Goal: Task Accomplishment & Management: Manage account settings

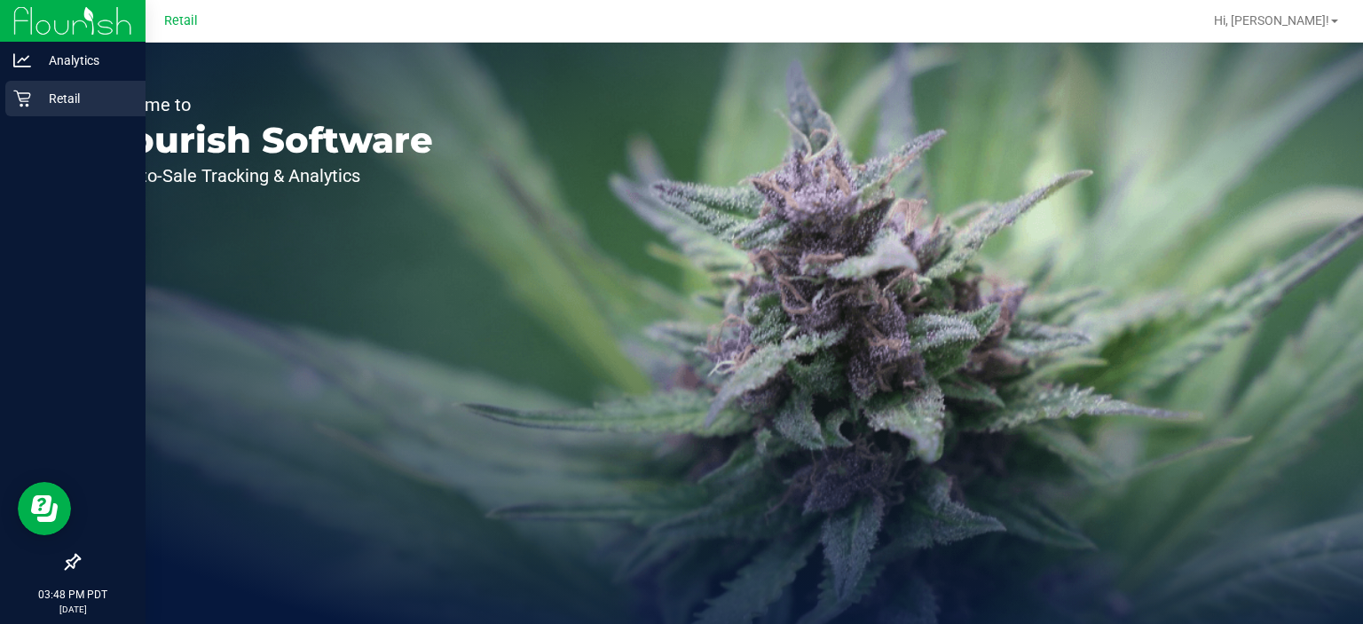
click at [28, 112] on div "Retail" at bounding box center [75, 99] width 140 height 36
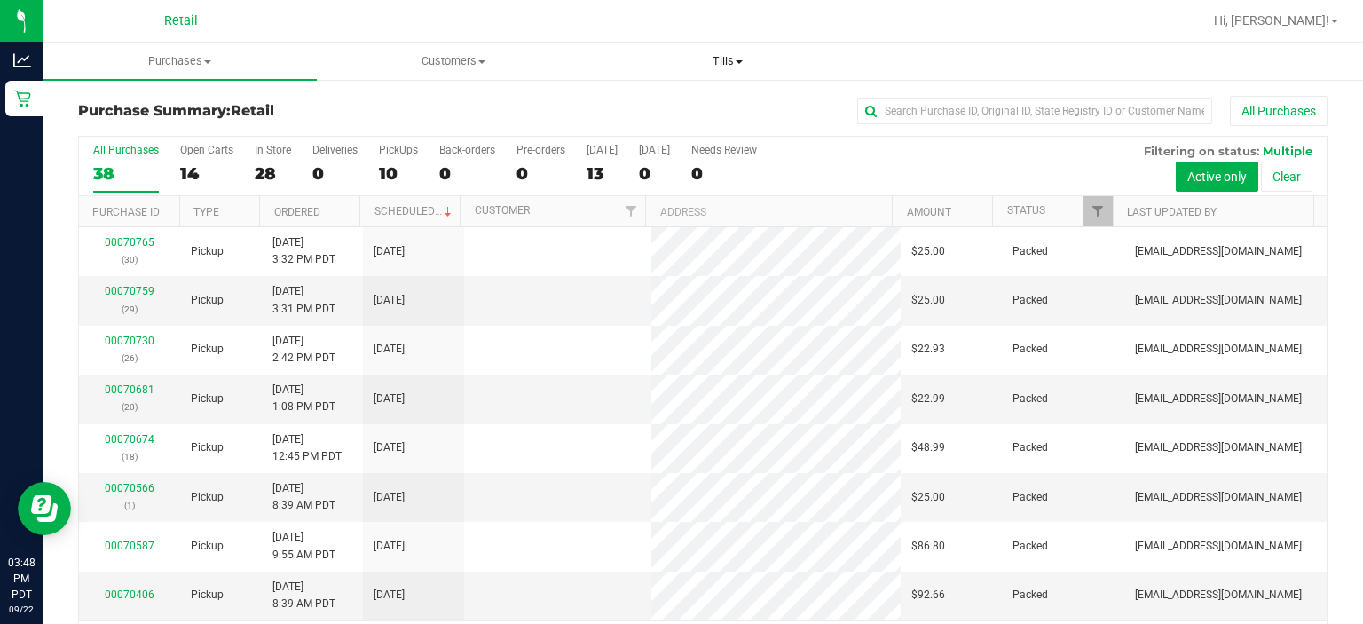
click at [728, 59] on span "Tills" at bounding box center [727, 61] width 272 height 16
click at [637, 107] on span "Manage tills" at bounding box center [650, 106] width 120 height 15
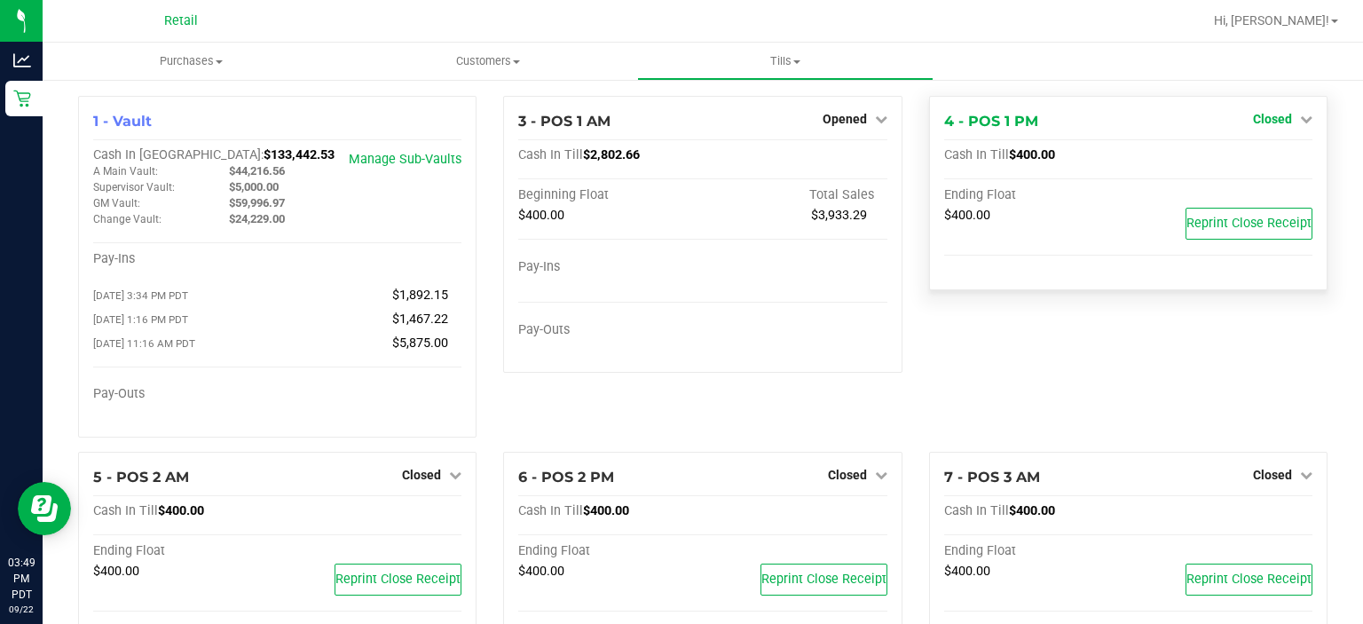
click at [1300, 114] on icon at bounding box center [1306, 119] width 12 height 12
click at [1271, 151] on link "Open Till" at bounding box center [1272, 156] width 47 height 14
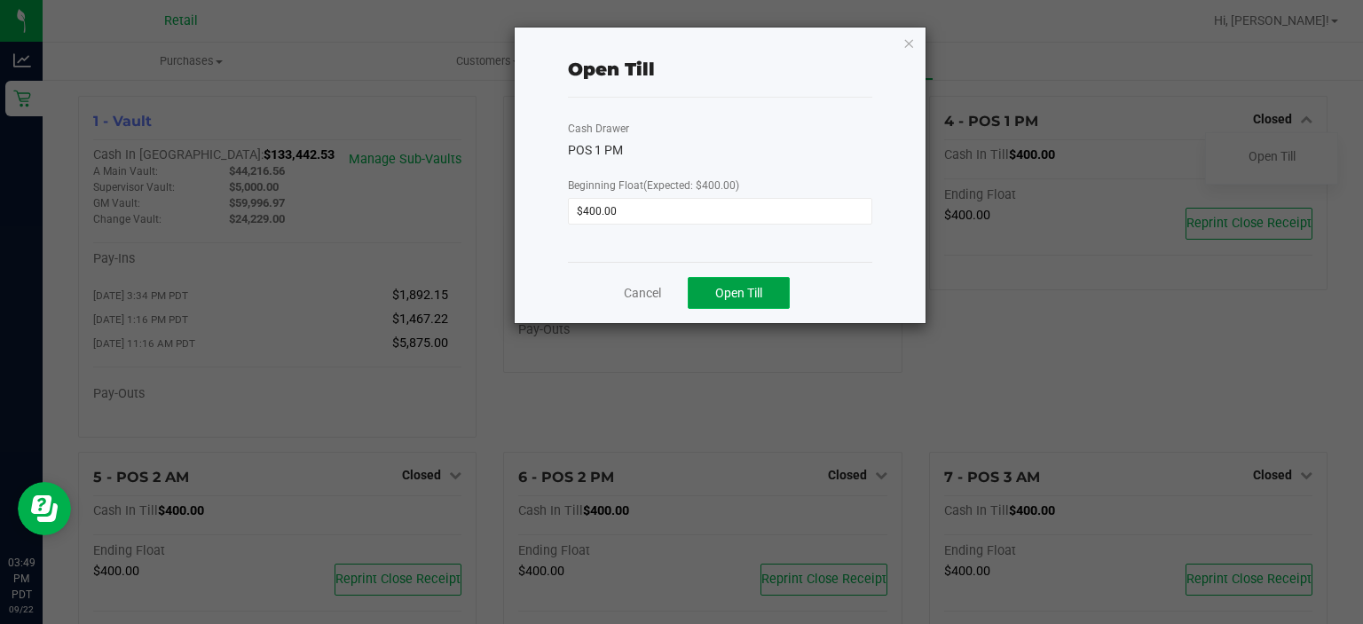
click at [750, 289] on span "Open Till" at bounding box center [738, 293] width 47 height 14
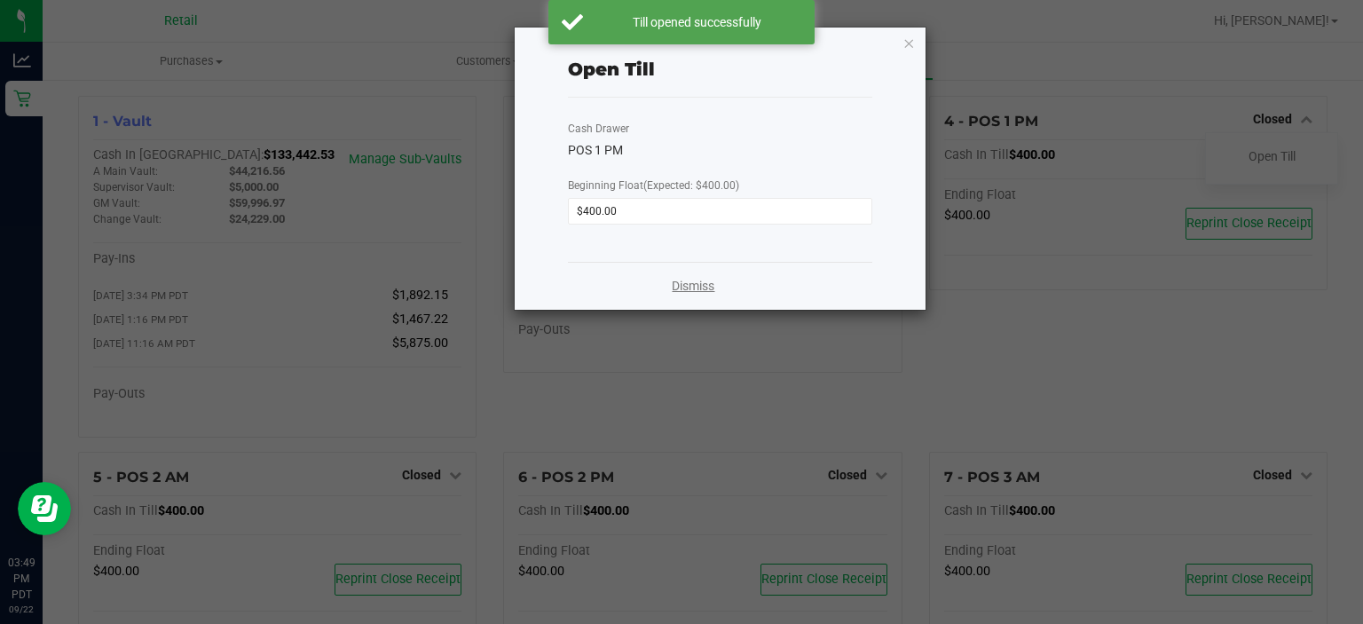
click at [699, 283] on link "Dismiss" at bounding box center [693, 286] width 43 height 19
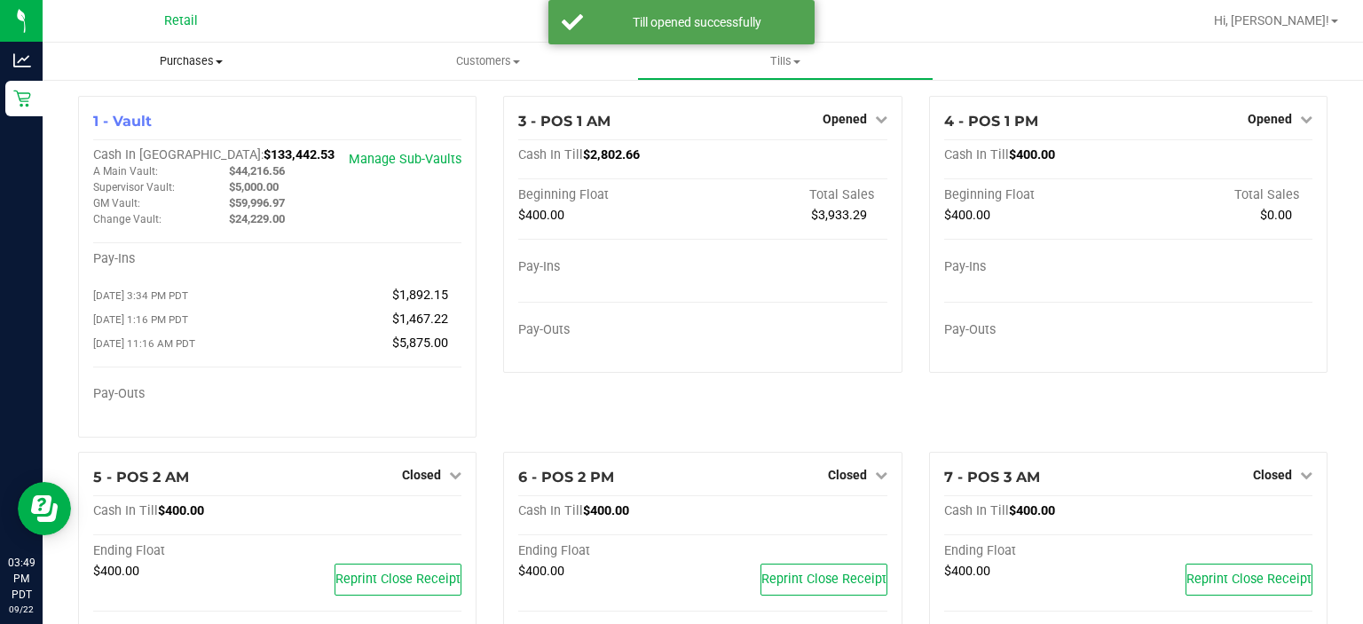
click at [193, 50] on uib-tab-heading "Purchases Summary of purchases Fulfillment All purchases" at bounding box center [191, 61] width 297 height 37
click at [174, 99] on li "Summary of purchases" at bounding box center [191, 107] width 297 height 21
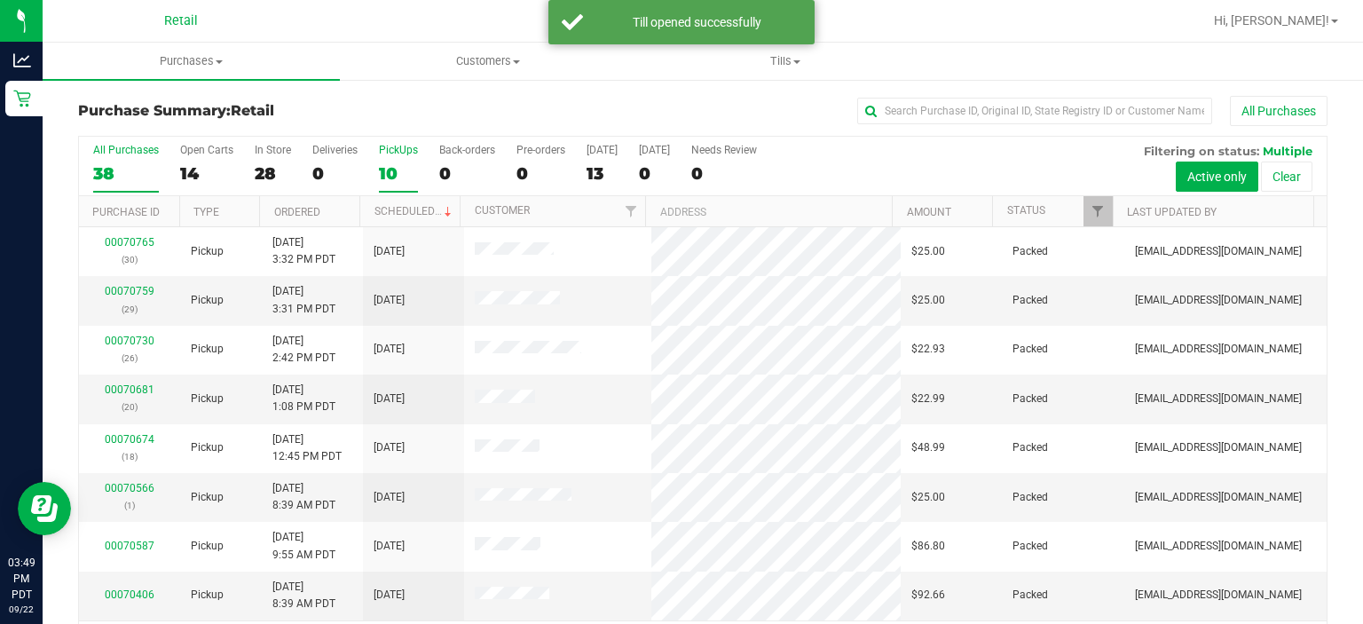
click at [398, 154] on div "PickUps" at bounding box center [398, 150] width 39 height 12
click at [0, 0] on input "PickUps 10" at bounding box center [0, 0] width 0 height 0
click at [442, 209] on span at bounding box center [448, 212] width 14 height 14
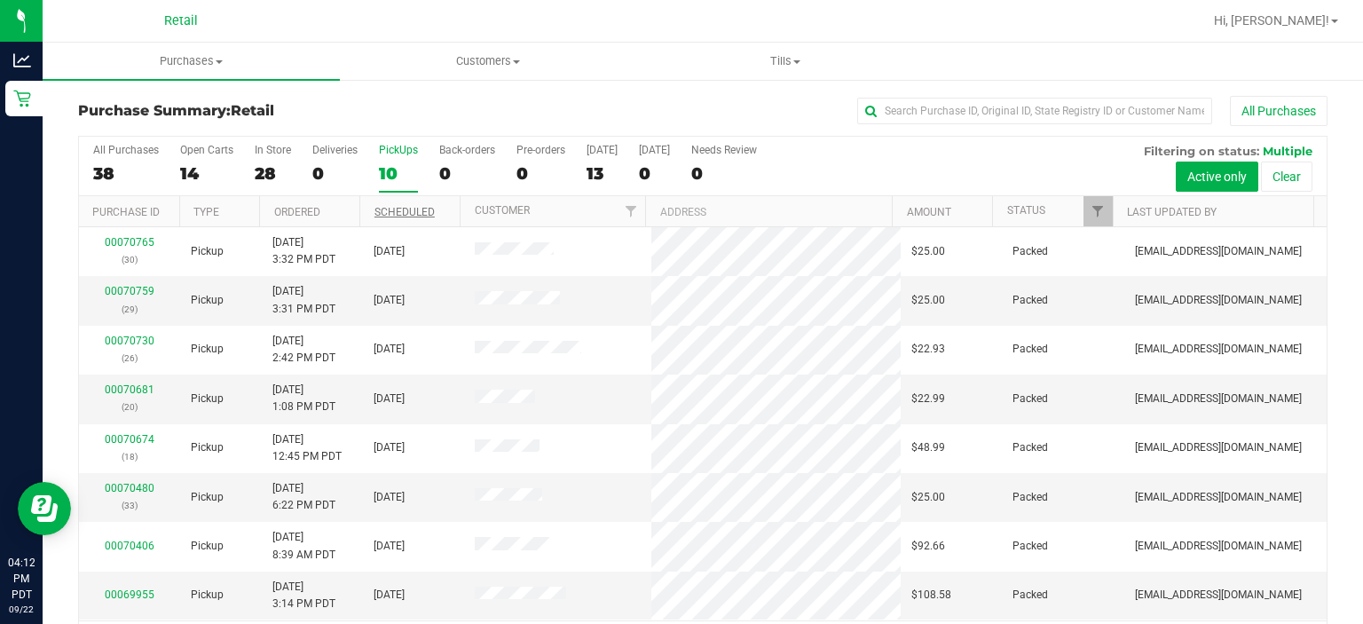
click at [401, 149] on div "PickUps" at bounding box center [398, 150] width 39 height 12
click at [0, 0] on input "PickUps 10" at bounding box center [0, 0] width 0 height 0
click at [194, 61] on span "Purchases" at bounding box center [191, 61] width 297 height 16
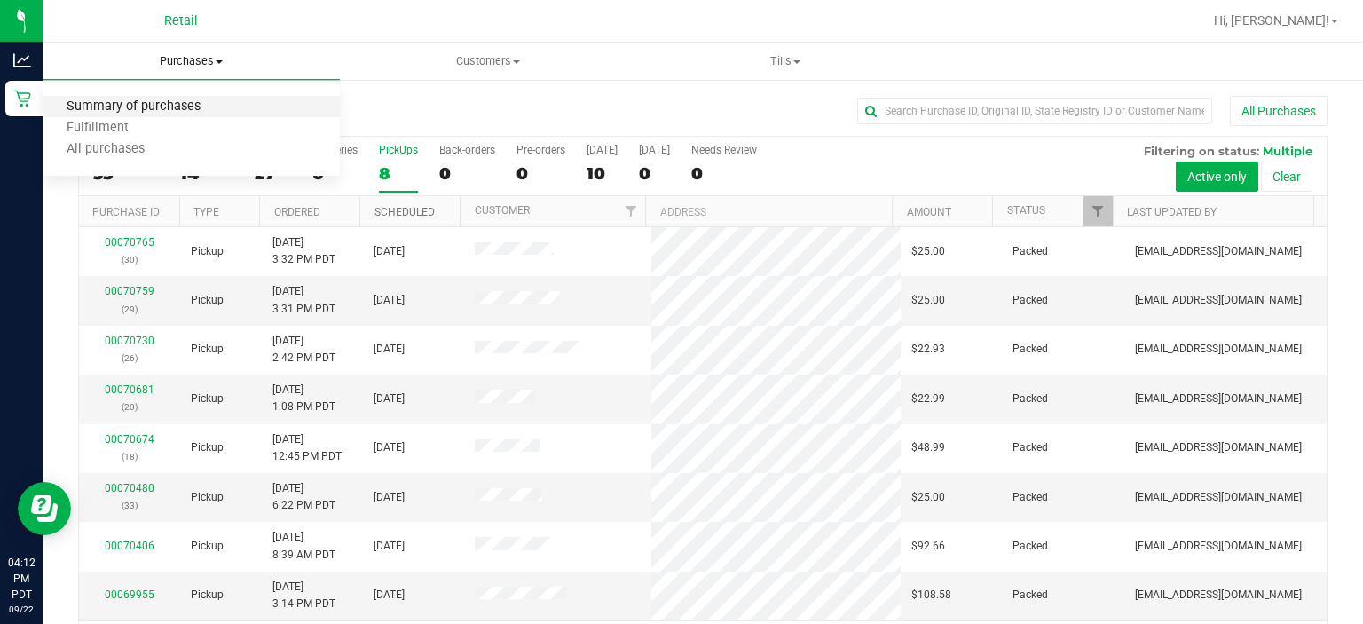
click at [150, 101] on span "Summary of purchases" at bounding box center [134, 106] width 182 height 15
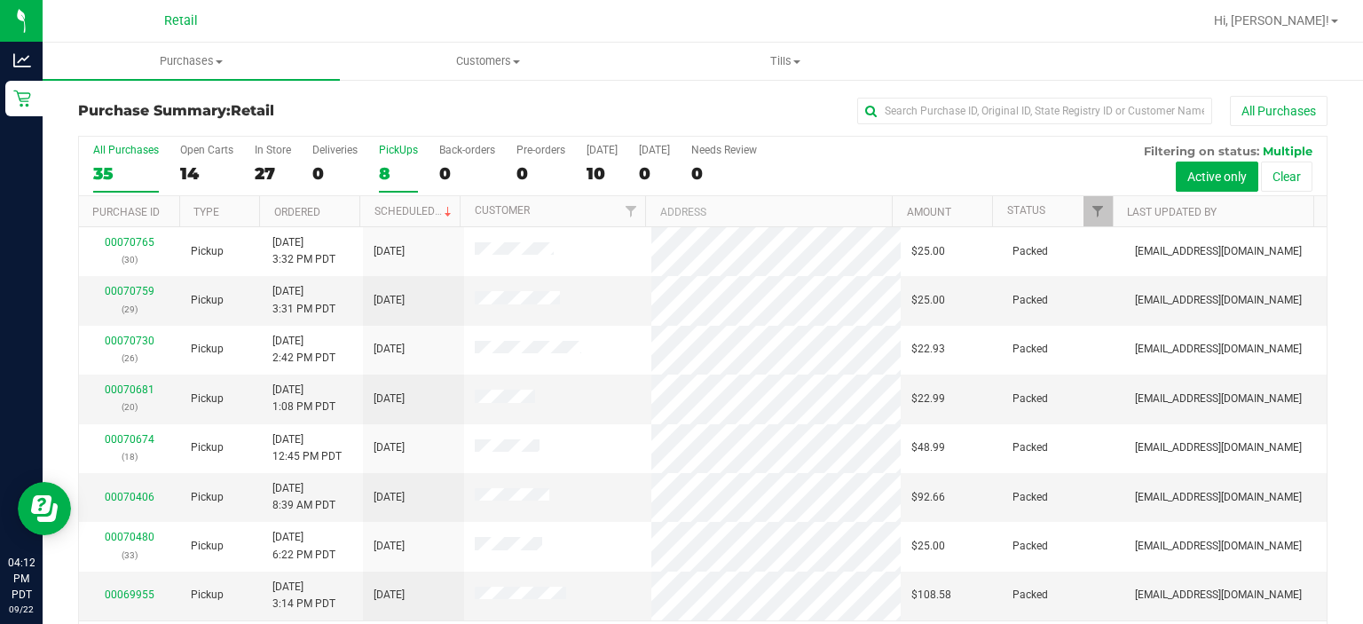
click at [383, 149] on div "PickUps" at bounding box center [398, 150] width 39 height 12
click at [0, 0] on input "PickUps 8" at bounding box center [0, 0] width 0 height 0
click at [441, 209] on span at bounding box center [448, 212] width 14 height 14
click at [390, 144] on div "PickUps" at bounding box center [398, 150] width 39 height 12
click at [0, 0] on input "PickUps 8" at bounding box center [0, 0] width 0 height 0
